Goal: Check status: Check status

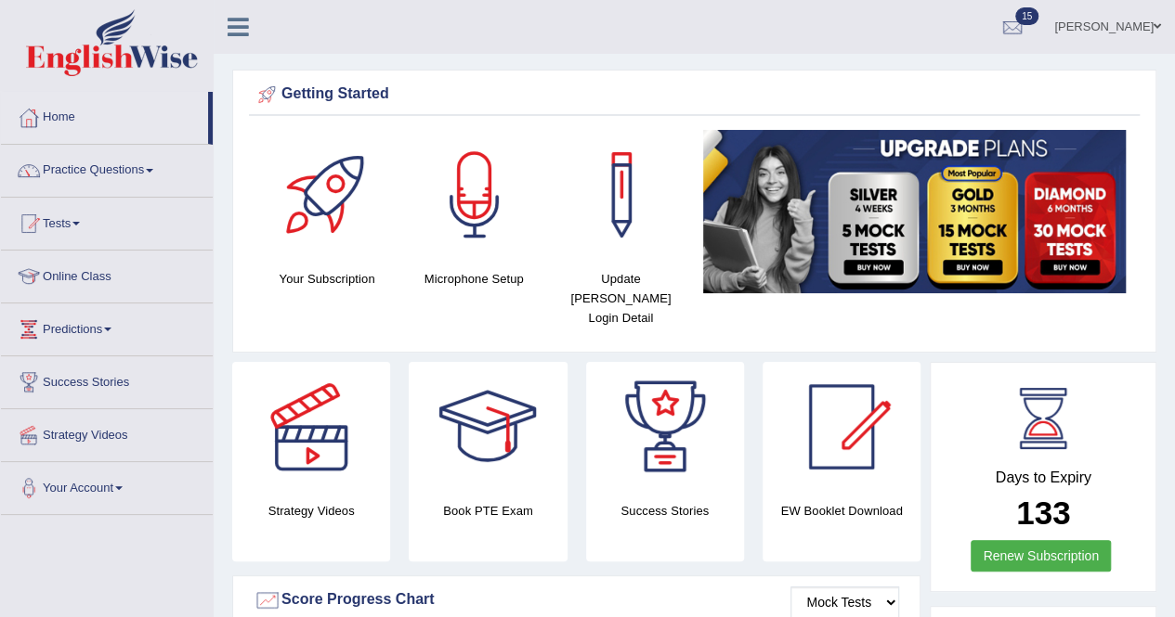
click at [154, 162] on link "Practice Questions" at bounding box center [107, 168] width 212 height 46
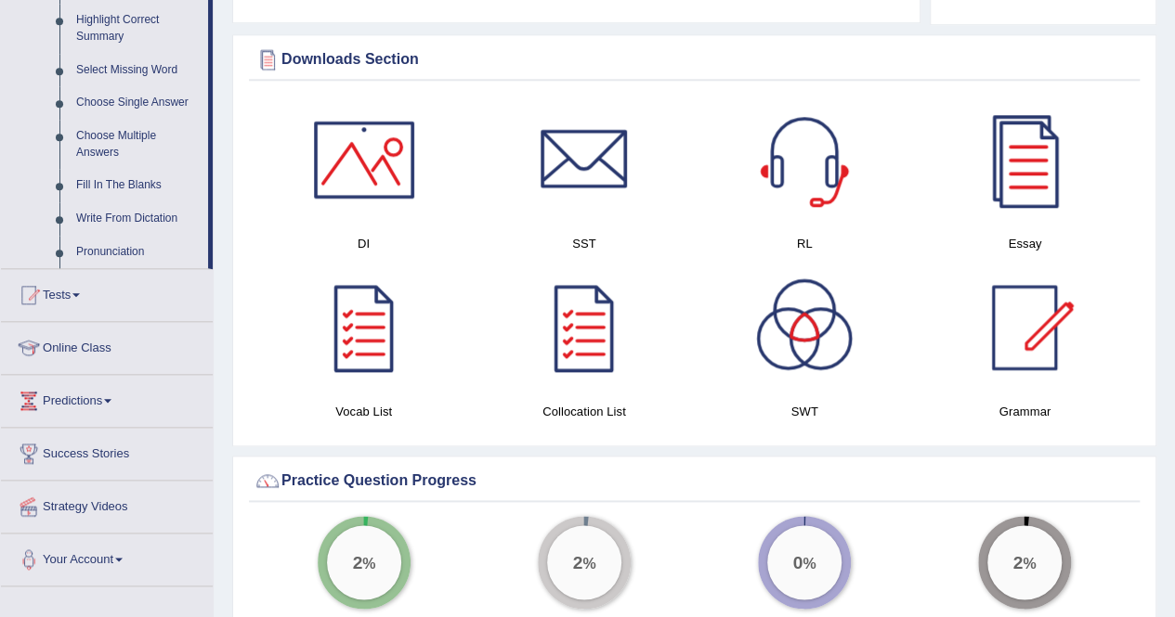
scroll to position [921, 0]
click at [77, 287] on link "Tests" at bounding box center [107, 291] width 212 height 46
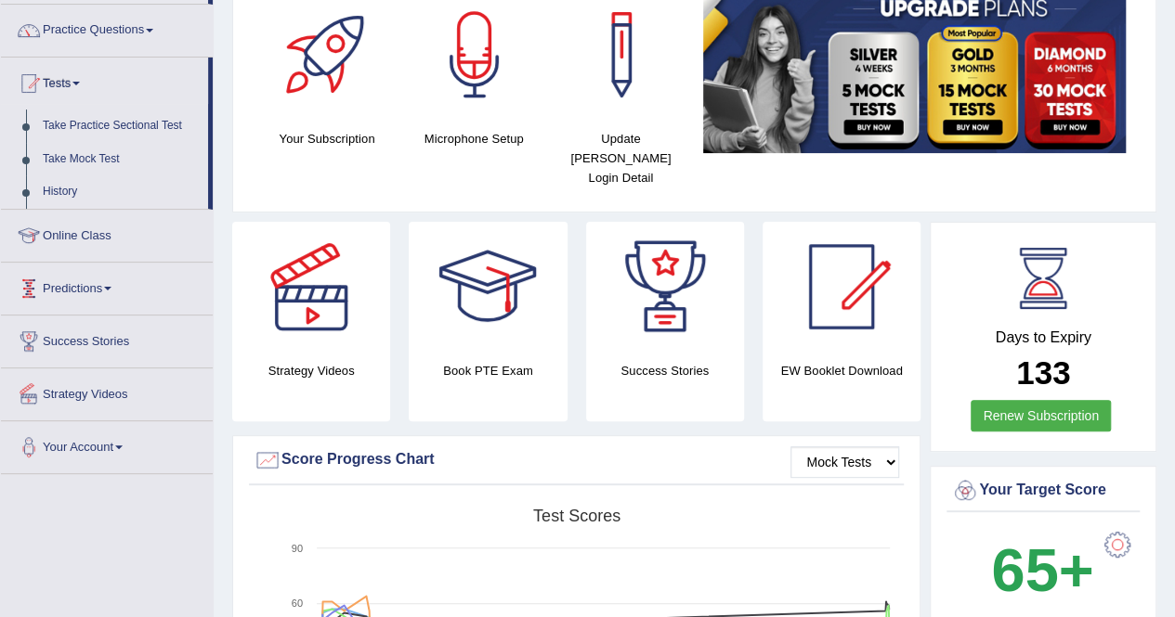
scroll to position [108, 0]
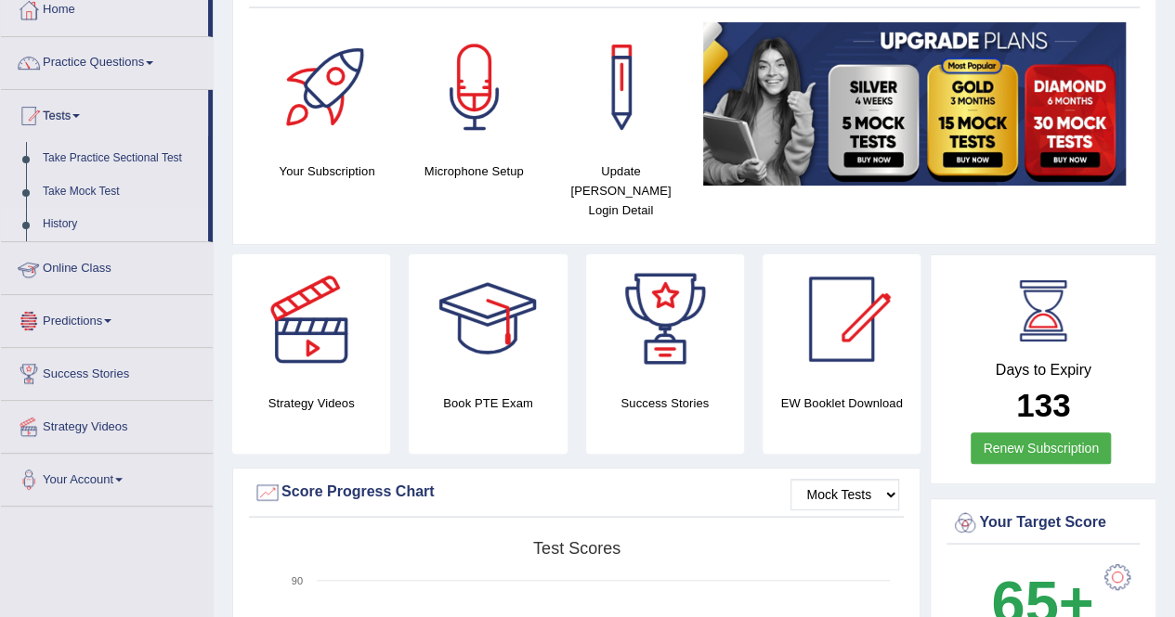
click at [68, 212] on link "History" at bounding box center [121, 224] width 174 height 33
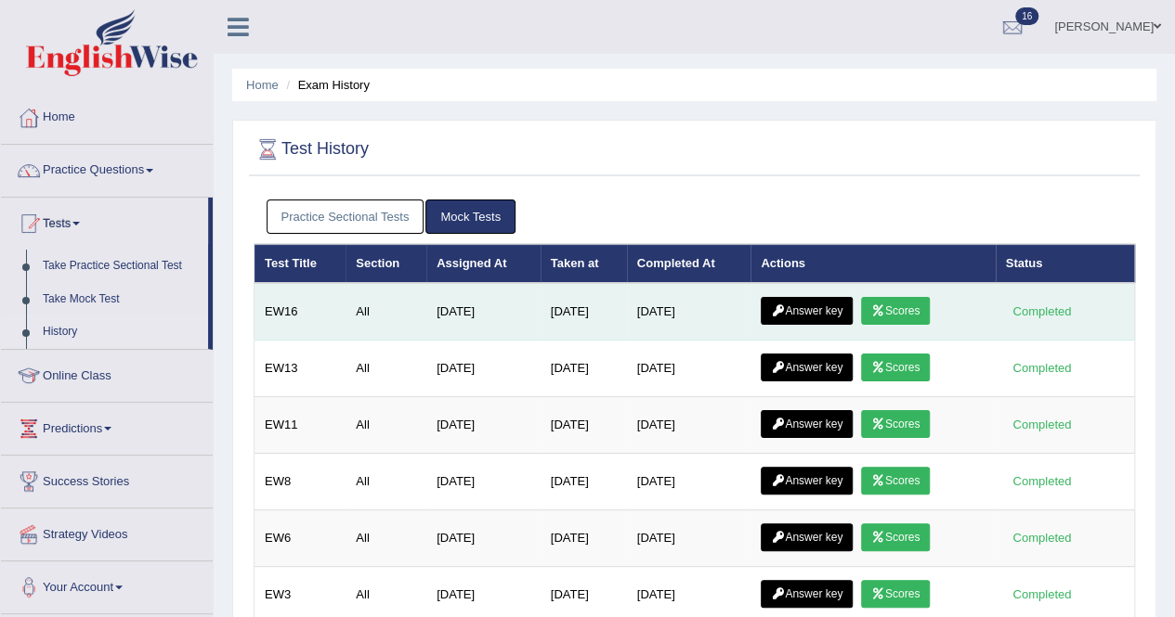
click at [885, 308] on icon at bounding box center [878, 310] width 14 height 11
click at [893, 305] on link "Scores" at bounding box center [895, 311] width 69 height 28
click at [785, 318] on link "Answer key" at bounding box center [806, 311] width 92 height 28
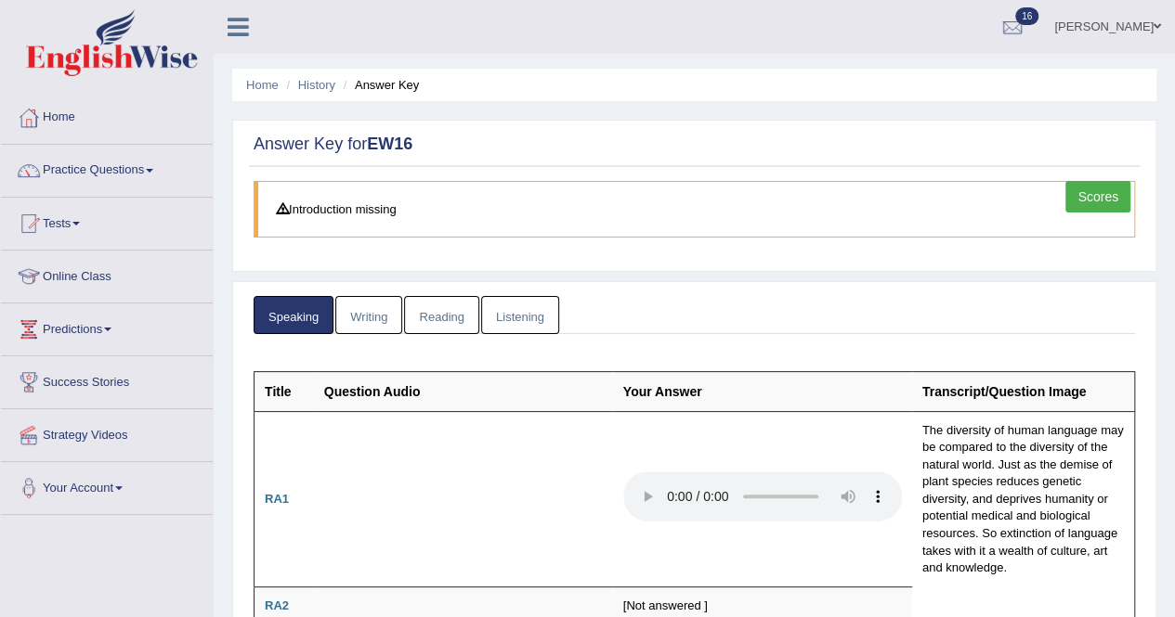
click at [368, 320] on link "Writing" at bounding box center [368, 315] width 67 height 38
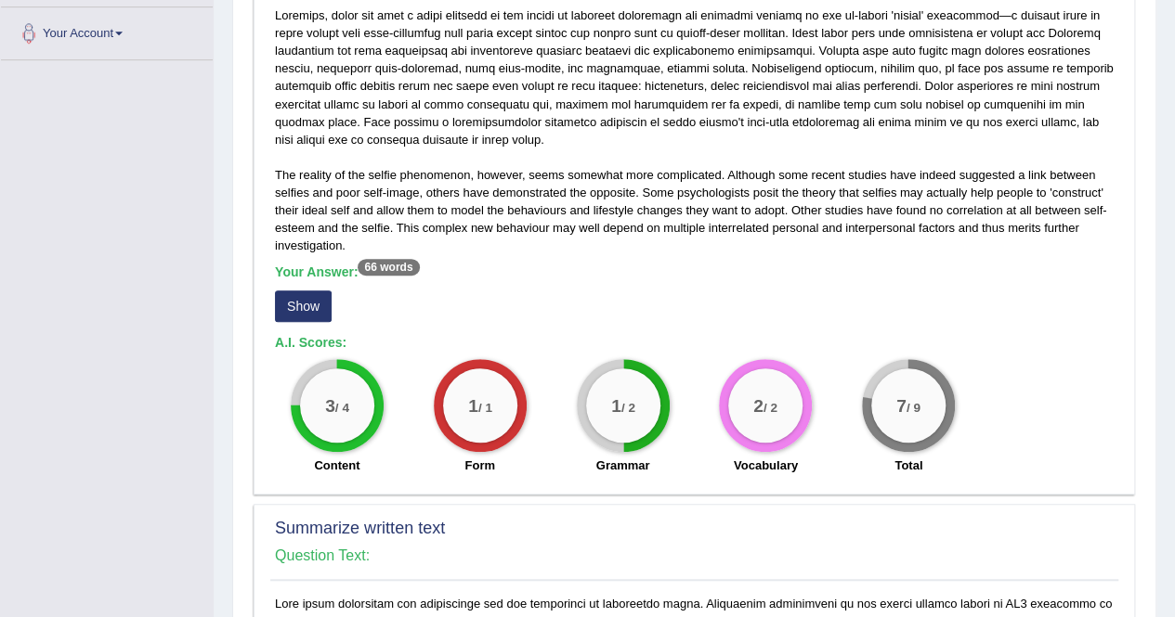
click at [368, 320] on div "Your Answer: 66 words Show" at bounding box center [694, 296] width 838 height 62
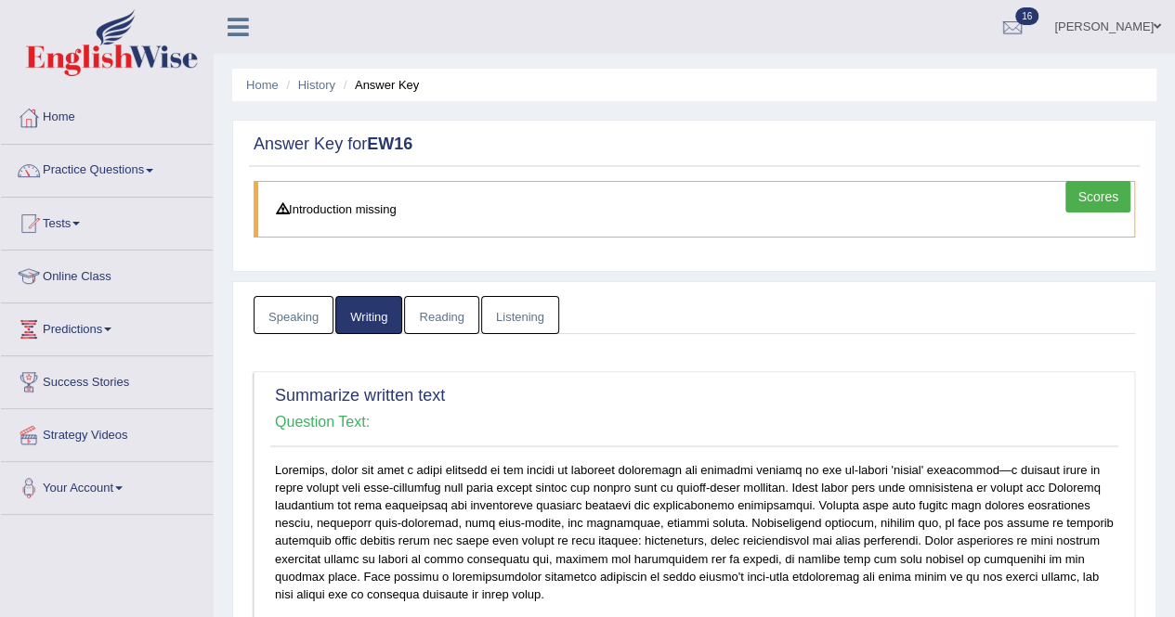
click at [425, 325] on link "Reading" at bounding box center [441, 315] width 74 height 38
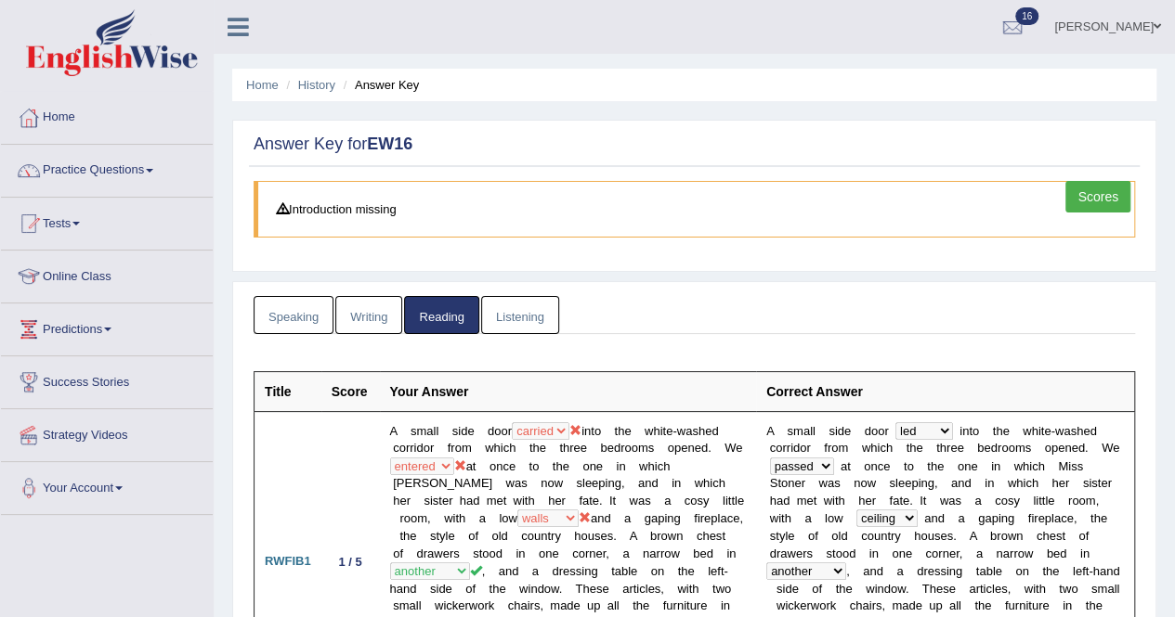
click at [514, 311] on link "Listening" at bounding box center [520, 315] width 78 height 38
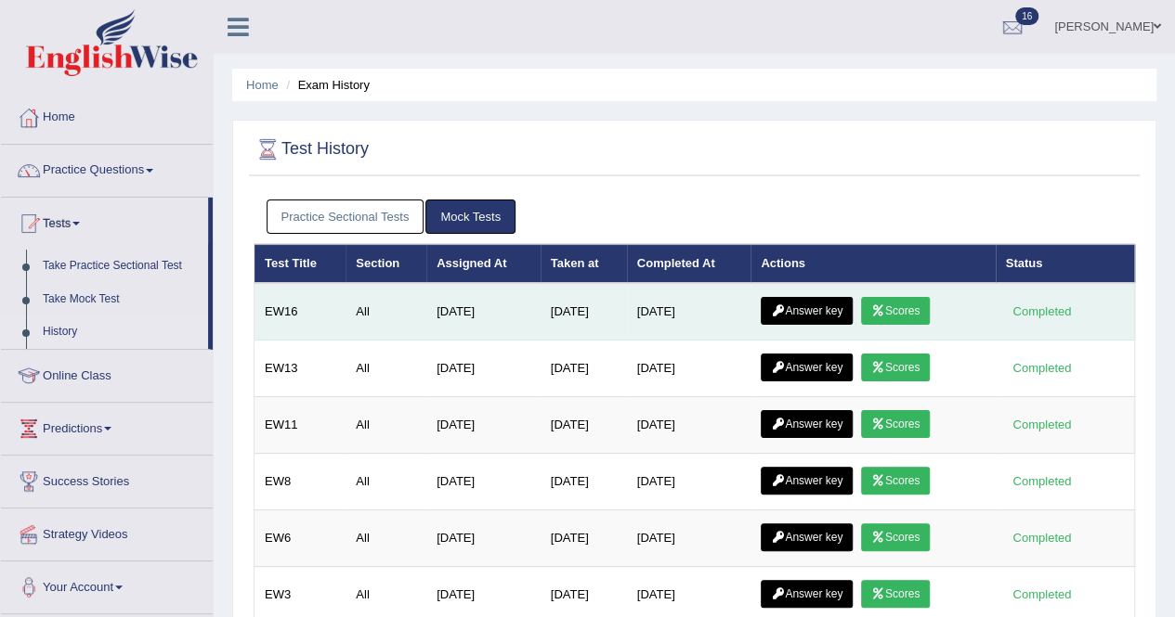
click at [919, 310] on link "Scores" at bounding box center [895, 311] width 69 height 28
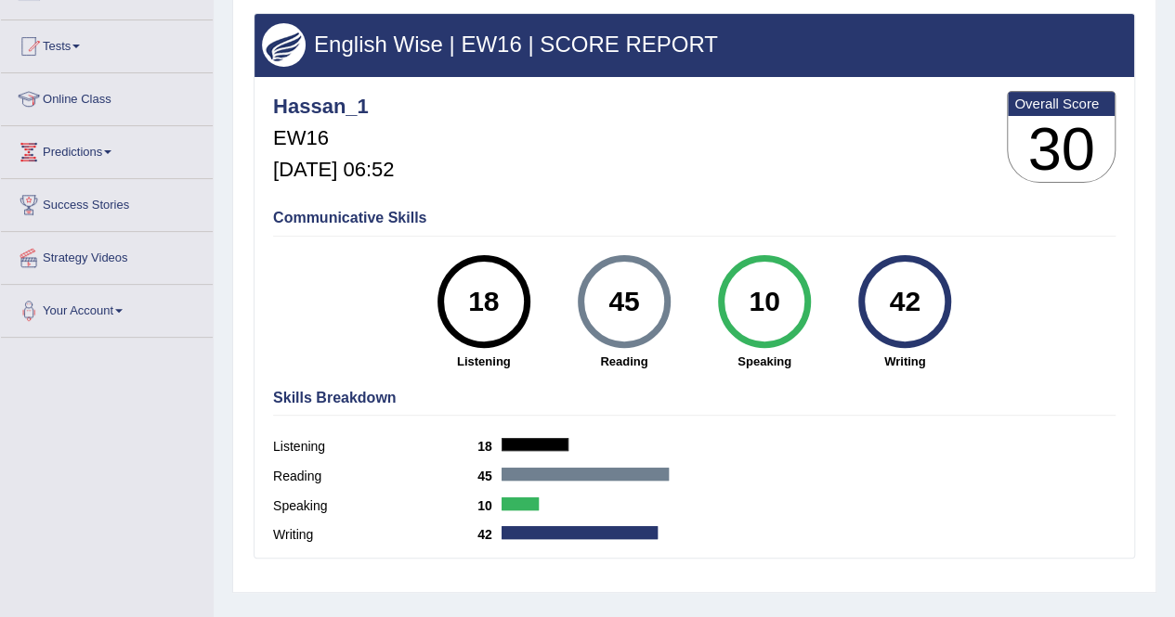
scroll to position [179, 0]
